Goal: Transaction & Acquisition: Obtain resource

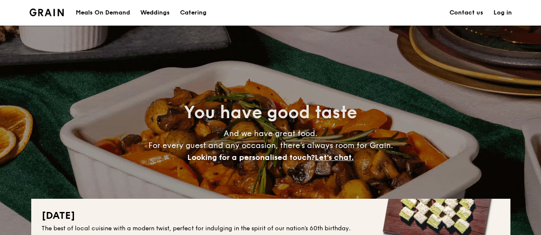
click at [123, 15] on div "Meals On Demand" at bounding box center [103, 13] width 54 height 26
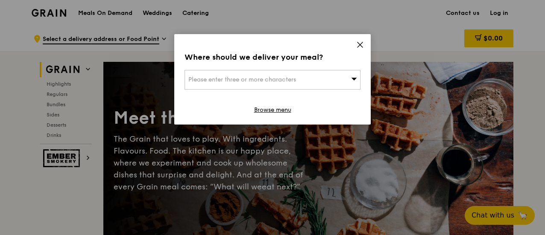
click at [359, 43] on icon at bounding box center [360, 45] width 8 height 8
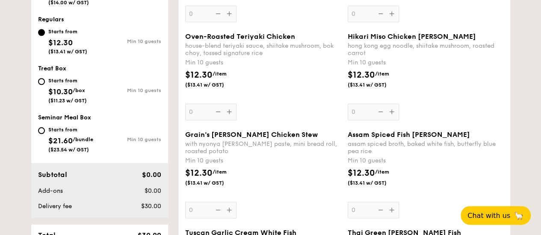
scroll to position [385, 0]
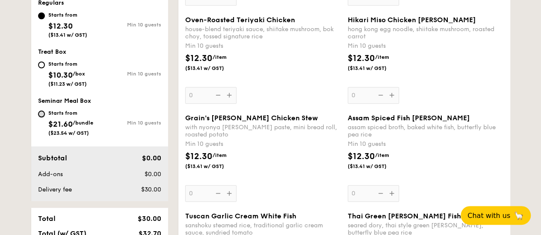
click at [41, 112] on input "Starts from $21.60 /bundle ($23.54 w/ GST) Min 10 guests" at bounding box center [41, 114] width 7 height 7
radio input "true"
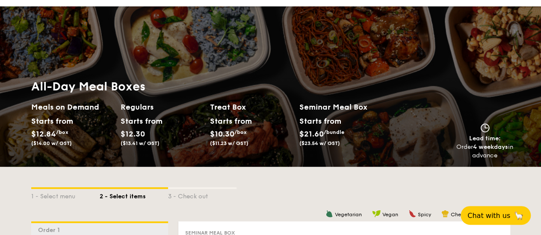
scroll to position [0, 0]
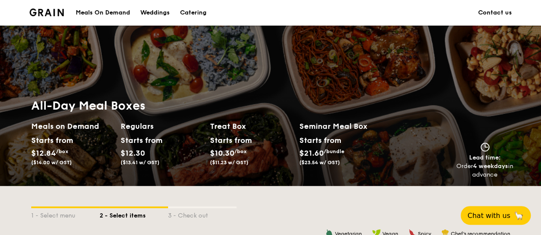
click at [115, 10] on div "Meals On Demand" at bounding box center [103, 13] width 54 height 26
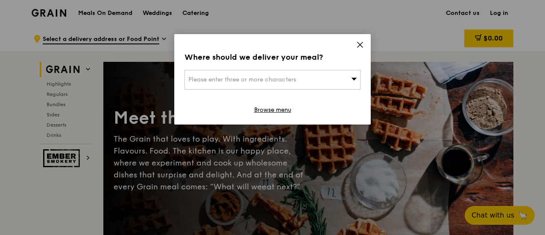
click at [360, 44] on icon at bounding box center [360, 45] width 8 height 8
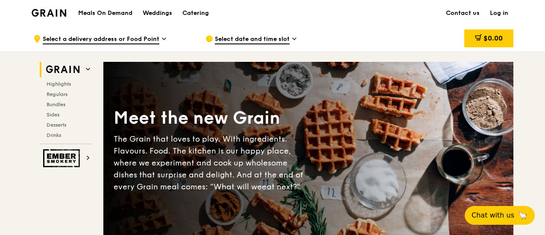
click at [49, 13] on img at bounding box center [49, 13] width 35 height 8
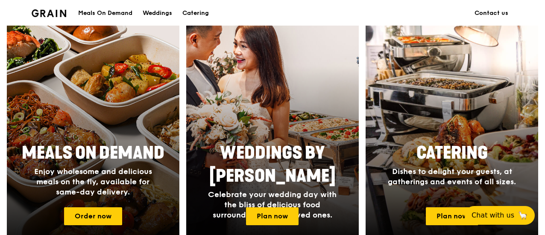
scroll to position [342, 0]
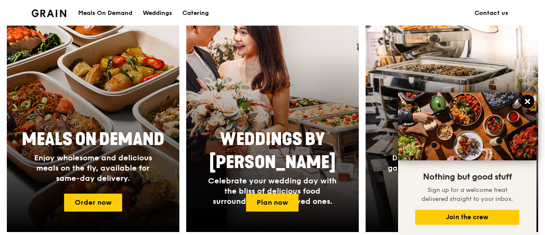
click at [530, 103] on icon at bounding box center [527, 101] width 5 height 5
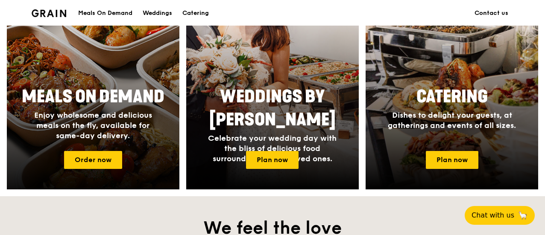
scroll to position [427, 0]
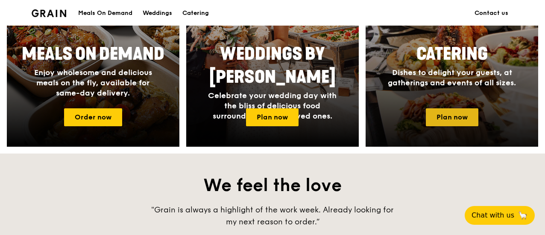
click at [461, 120] on link "Plan now" at bounding box center [452, 118] width 53 height 18
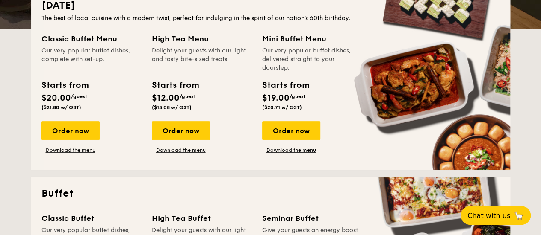
scroll to position [342, 0]
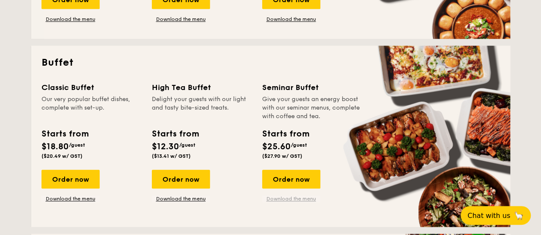
click at [277, 200] on link "Download the menu" at bounding box center [291, 199] width 58 height 7
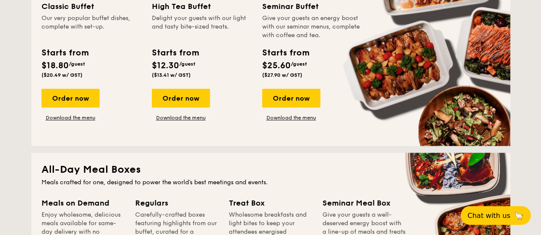
scroll to position [556, 0]
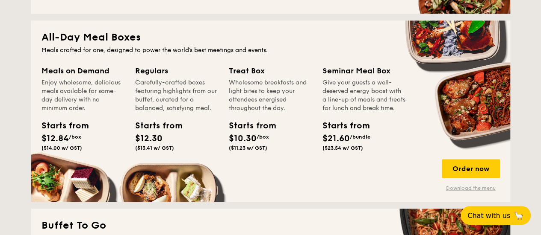
click at [450, 188] on link "Download the menu" at bounding box center [470, 188] width 58 height 7
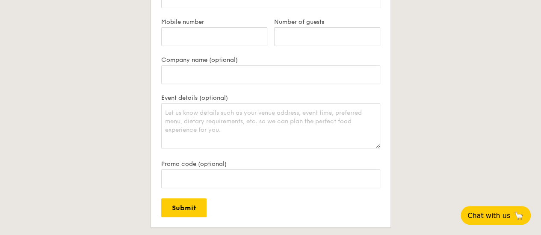
scroll to position [1923, 0]
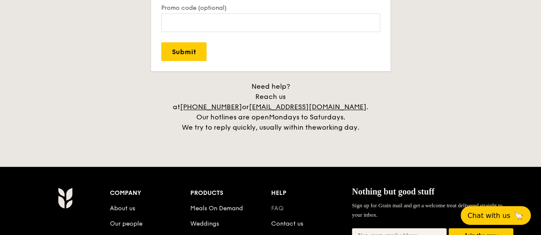
click at [279, 205] on link "FAQ" at bounding box center [277, 208] width 12 height 7
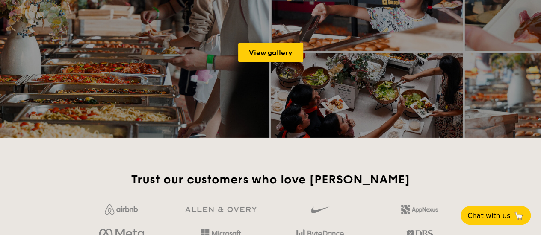
scroll to position [1282, 0]
